Goal: Task Accomplishment & Management: Manage account settings

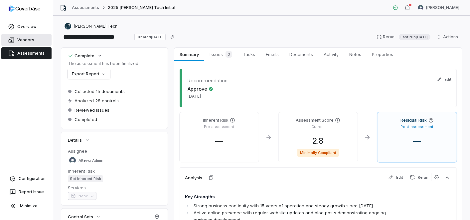
click at [29, 42] on link "Vendors" at bounding box center [26, 40] width 50 height 12
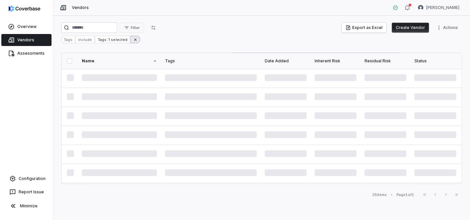
click at [133, 41] on icon at bounding box center [135, 39] width 5 height 5
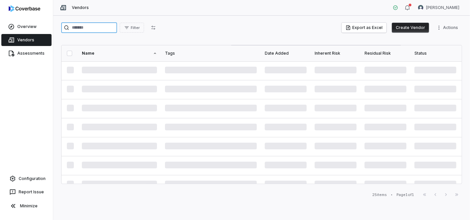
click at [117, 27] on input "search" at bounding box center [89, 27] width 56 height 11
type input "****"
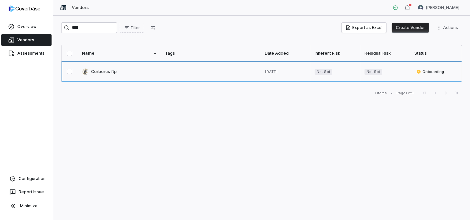
click at [114, 71] on link at bounding box center [119, 71] width 83 height 21
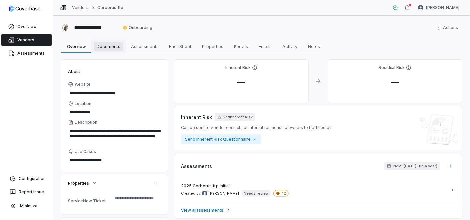
click at [106, 49] on span "Documents" at bounding box center [108, 46] width 29 height 9
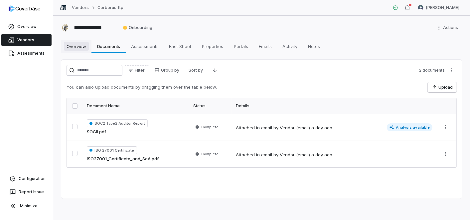
click at [83, 46] on span "Overview" at bounding box center [76, 46] width 25 height 9
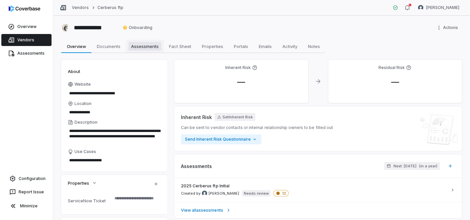
click at [146, 45] on span "Assessments" at bounding box center [144, 46] width 33 height 9
type textarea "*"
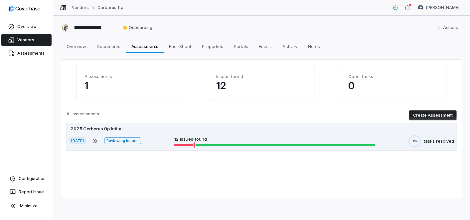
click at [286, 137] on p "12 issues found" at bounding box center [274, 139] width 201 height 7
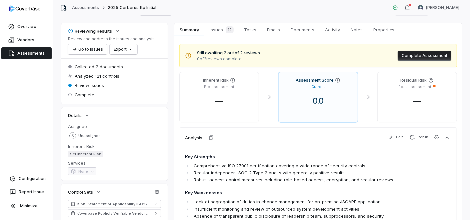
scroll to position [25, 0]
click at [31, 179] on link "Configuration" at bounding box center [27, 178] width 48 height 12
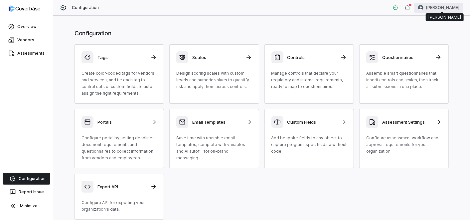
click at [437, 7] on html "Overview Vendors Assessments Configuration Report Issue Minimize Configuration …" at bounding box center [235, 110] width 470 height 220
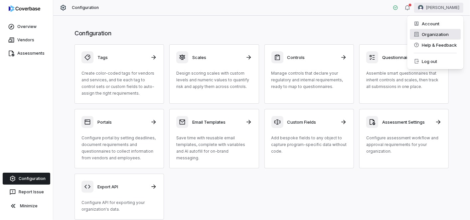
click at [446, 34] on div "Organization" at bounding box center [435, 34] width 51 height 11
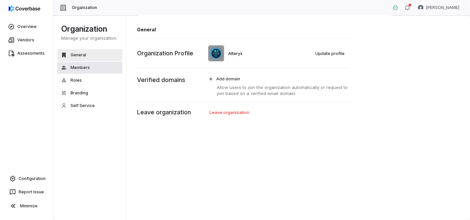
click at [84, 68] on span "Members" at bounding box center [80, 67] width 19 height 5
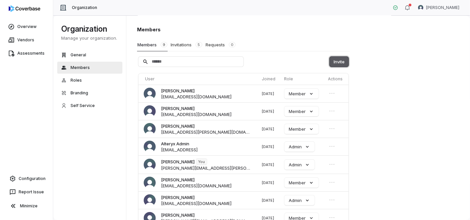
click at [342, 59] on button "Invite" at bounding box center [339, 62] width 19 height 10
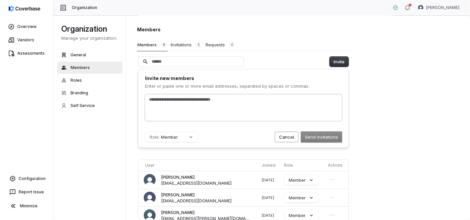
click at [210, 106] on div at bounding box center [243, 107] width 197 height 27
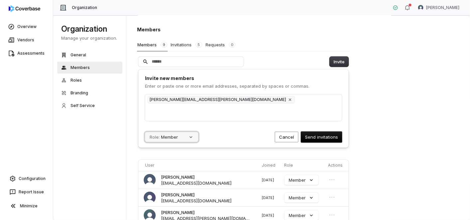
click at [186, 137] on button "Role: Member" at bounding box center [171, 137] width 53 height 10
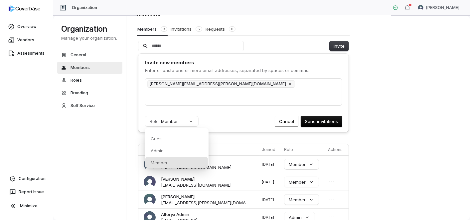
scroll to position [25, 0]
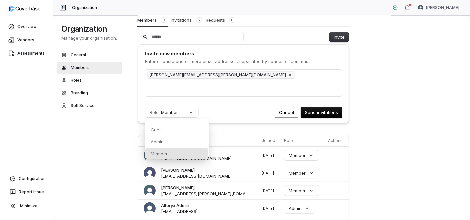
click at [188, 153] on div "Member" at bounding box center [176, 153] width 63 height 11
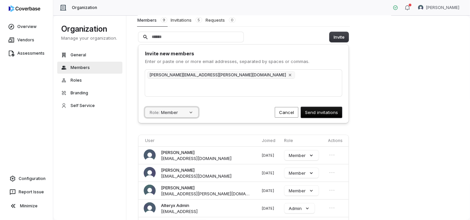
click at [197, 107] on button "Role: Member" at bounding box center [171, 112] width 53 height 10
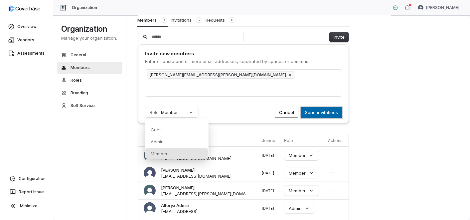
click at [322, 111] on button "Send invitations" at bounding box center [321, 112] width 41 height 11
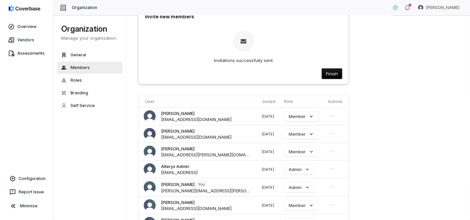
scroll to position [25, 0]
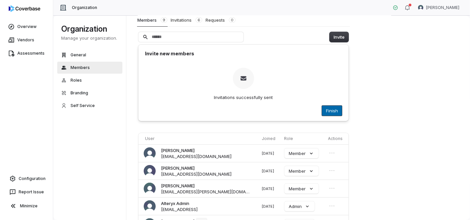
click at [334, 110] on button "Finish" at bounding box center [332, 110] width 20 height 10
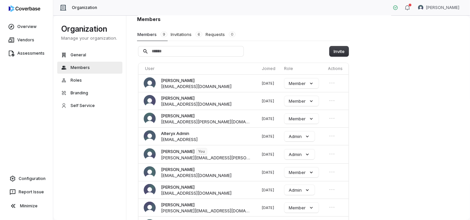
scroll to position [0, 0]
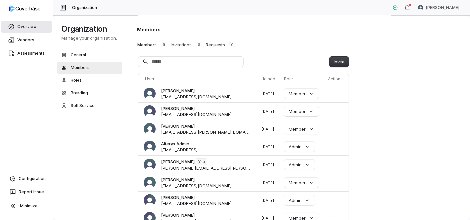
click at [22, 27] on link "Overview" at bounding box center [26, 27] width 50 height 12
